Goal: Use online tool/utility

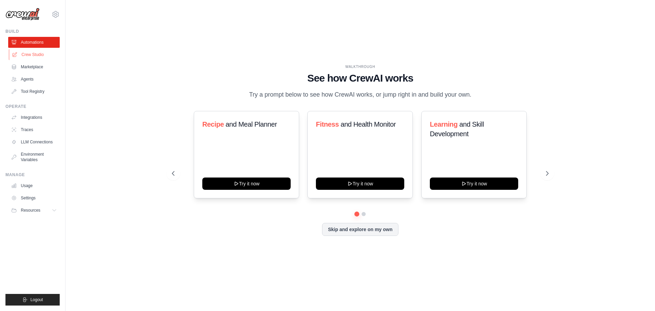
click at [36, 55] on link "Crew Studio" at bounding box center [35, 54] width 52 height 11
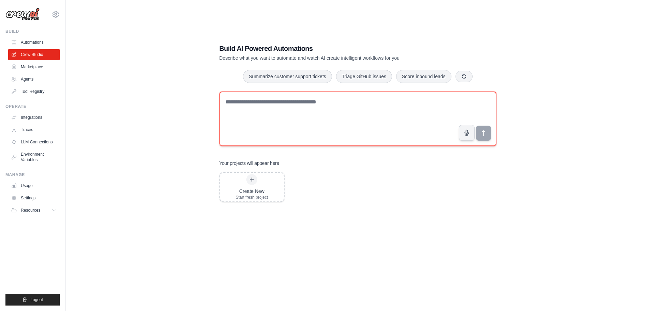
click at [246, 106] on textarea at bounding box center [357, 118] width 277 height 55
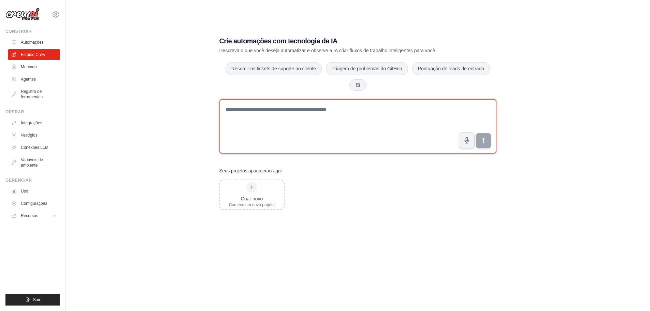
click at [240, 124] on textarea at bounding box center [357, 126] width 277 height 55
